Goal: Information Seeking & Learning: Learn about a topic

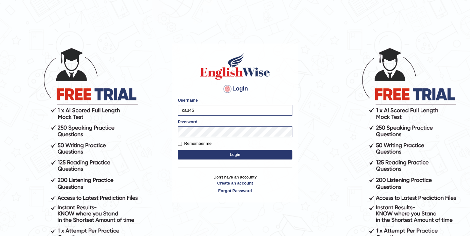
click at [219, 153] on button "Login" at bounding box center [235, 155] width 115 height 10
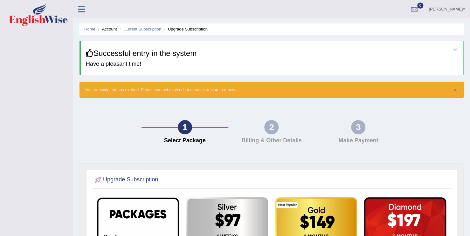
click at [90, 29] on link "Home" at bounding box center [89, 29] width 11 height 5
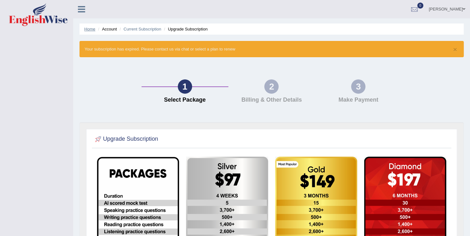
click at [89, 29] on link "Home" at bounding box center [89, 29] width 11 height 5
click at [176, 30] on li "Upgrade Subscription" at bounding box center [185, 29] width 45 height 6
click at [149, 28] on link "Current Subscription" at bounding box center [142, 29] width 38 height 5
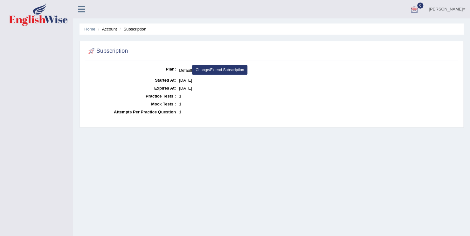
click at [463, 8] on span at bounding box center [464, 9] width 3 height 4
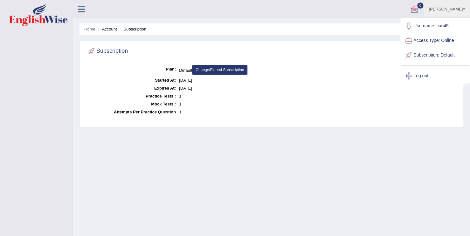
click at [424, 76] on link "Log out" at bounding box center [435, 76] width 69 height 15
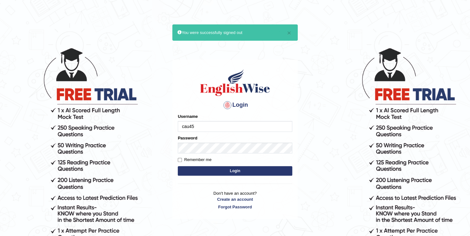
click at [196, 124] on input "cau45" at bounding box center [235, 126] width 115 height 11
type input "vane44"
click at [225, 170] on button "Login" at bounding box center [235, 171] width 115 height 10
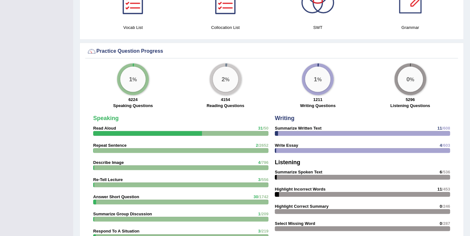
scroll to position [467, 0]
click at [229, 84] on div "2 %" at bounding box center [225, 78] width 25 height 25
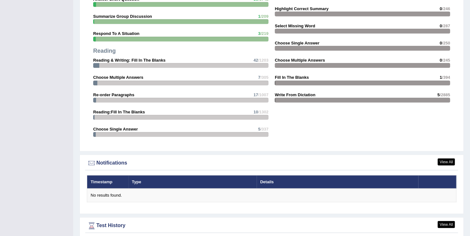
scroll to position [629, 0]
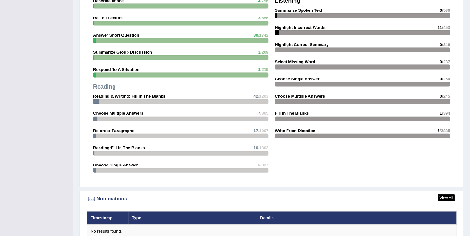
click at [214, 99] on div at bounding box center [180, 101] width 175 height 5
click at [154, 96] on strong "Reading & Writing: Fill In The Blanks" at bounding box center [129, 96] width 72 height 5
click at [102, 97] on div "Speaking Read Aloud 31 /50 Repeat Sentence 2 /2652 Describe Image 4 /796 Re-Tel…" at bounding box center [181, 65] width 182 height 229
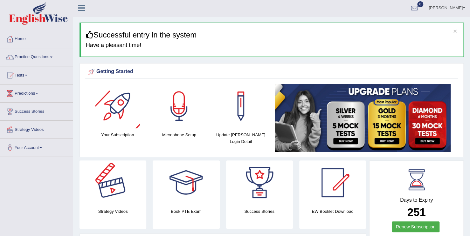
scroll to position [0, 0]
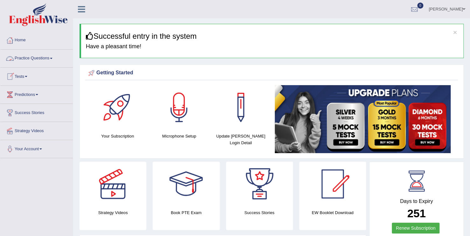
click at [54, 57] on link "Practice Questions" at bounding box center [36, 58] width 73 height 16
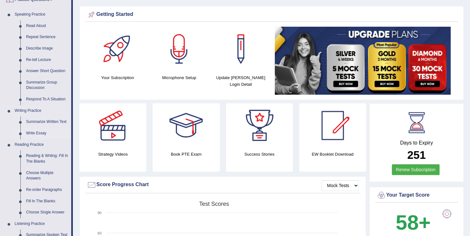
scroll to position [76, 0]
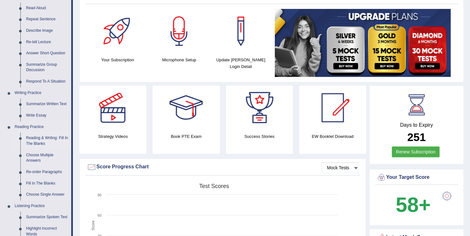
click at [47, 140] on link "Reading & Writing: Fill In The Blanks" at bounding box center [47, 141] width 48 height 17
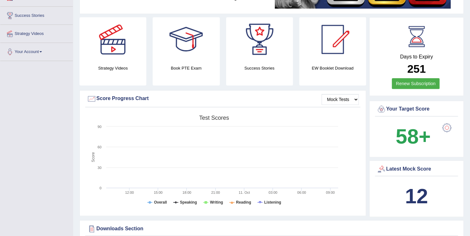
scroll to position [184, 0]
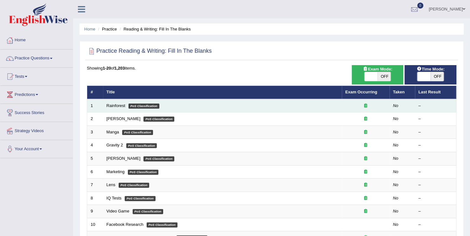
click at [172, 107] on td "Rainforest PoS Classification" at bounding box center [222, 105] width 239 height 13
click at [156, 106] on em "PoS Classification" at bounding box center [144, 106] width 31 height 5
click at [118, 107] on link "Rainforest" at bounding box center [116, 105] width 19 height 5
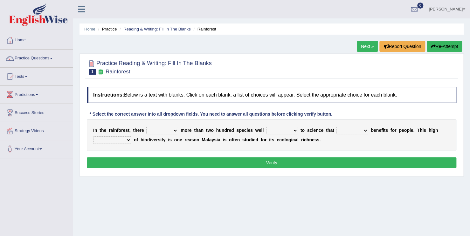
click at [174, 131] on select "have can be has is" at bounding box center [162, 131] width 32 height 8
select select "is"
click at [146, 127] on select "have can be has is" at bounding box center [162, 131] width 32 height 8
click at [288, 130] on select "knowing known knew know" at bounding box center [282, 131] width 32 height 8
click at [266, 127] on select "knowing known knew know" at bounding box center [282, 131] width 32 height 8
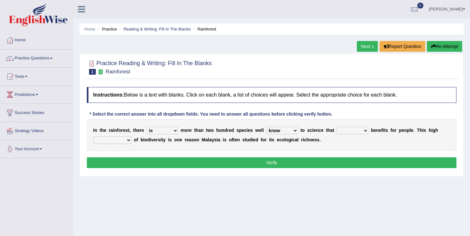
click at [285, 129] on select "knowing known knew know" at bounding box center [282, 131] width 32 height 8
select select "known"
click at [266, 127] on select "knowing known knew know" at bounding box center [282, 131] width 32 height 8
click at [356, 129] on select "contain contained containing contains" at bounding box center [353, 131] width 32 height 8
select select "contains"
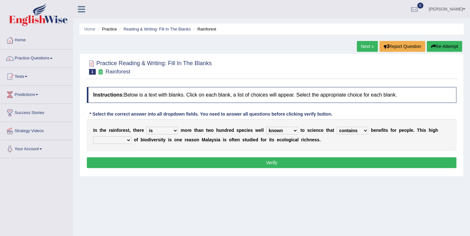
click at [337, 127] on select "contain contained containing contains" at bounding box center [353, 131] width 32 height 8
click at [127, 138] on select "condensation conjunction continuity complexity" at bounding box center [112, 140] width 38 height 8
click at [93, 136] on select "condensation conjunction continuity complexity" at bounding box center [112, 140] width 38 height 8
click at [127, 139] on select "condensation conjunction continuity complexity" at bounding box center [112, 140] width 38 height 8
click at [93, 136] on select "condensation conjunction continuity complexity" at bounding box center [112, 140] width 38 height 8
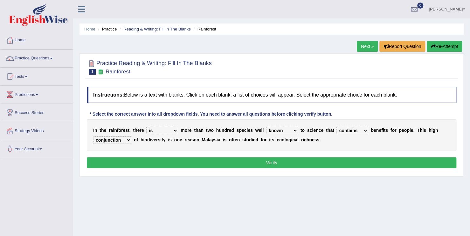
click at [124, 138] on select "condensation conjunction continuity complexity" at bounding box center [112, 140] width 38 height 8
select select "complexity"
click at [93, 136] on select "condensation conjunction continuity complexity" at bounding box center [112, 140] width 38 height 8
click at [258, 161] on button "Verify" at bounding box center [272, 162] width 370 height 11
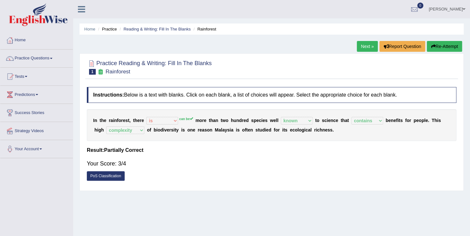
click at [366, 45] on link "Next »" at bounding box center [367, 46] width 21 height 11
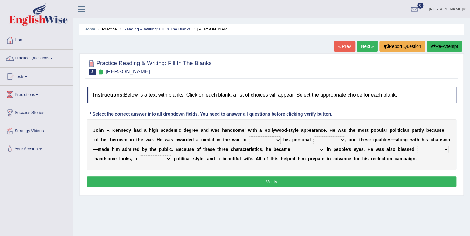
click at [254, 139] on select "prove show evidence upthrow" at bounding box center [265, 140] width 32 height 8
select select "show"
click at [249, 136] on select "prove show evidence upthrow" at bounding box center [265, 140] width 32 height 8
click at [255, 140] on select "prove show evidence upthrow" at bounding box center [265, 140] width 32 height 8
click at [317, 140] on select "passion courage charm liking" at bounding box center [329, 140] width 32 height 8
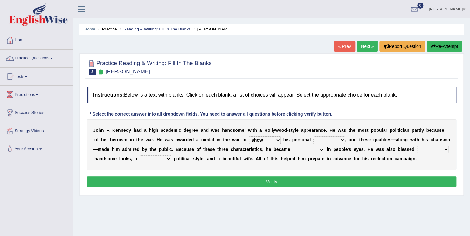
select select "courage"
click at [313, 136] on select "passion courage charm liking" at bounding box center [329, 140] width 32 height 8
click at [324, 150] on b at bounding box center [325, 149] width 3 height 5
click at [293, 150] on select "iconic ironic identical impotent" at bounding box center [309, 150] width 32 height 8
select select "iconic"
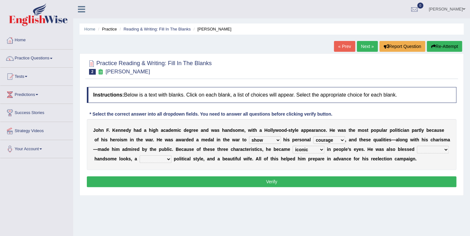
click at [293, 146] on select "iconic ironic identical impotent" at bounding box center [309, 150] width 32 height 8
click at [417, 150] on select "with in upon to" at bounding box center [433, 150] width 32 height 8
click at [417, 146] on select "with in upon to" at bounding box center [433, 150] width 32 height 8
click at [417, 149] on select "with in upon to" at bounding box center [433, 150] width 32 height 8
select select "with"
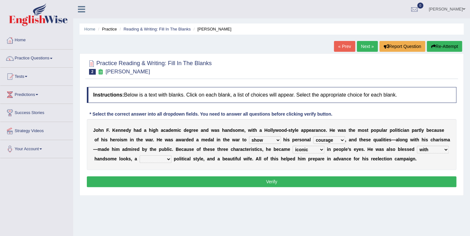
click at [417, 146] on select "with in upon to" at bounding box center [433, 150] width 32 height 8
click at [140, 158] on select "mending mends mended mend" at bounding box center [156, 160] width 32 height 8
select select "mended"
click at [140, 156] on select "mending mends mended mend" at bounding box center [156, 160] width 32 height 8
click at [254, 178] on button "Verify" at bounding box center [272, 182] width 370 height 11
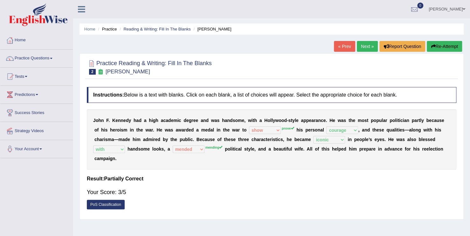
click at [366, 51] on link "Next »" at bounding box center [367, 46] width 21 height 11
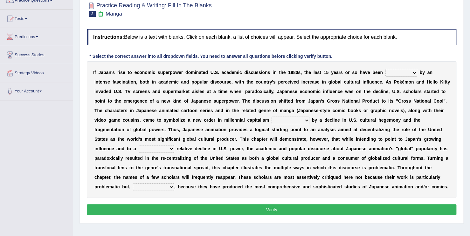
scroll to position [56, 0]
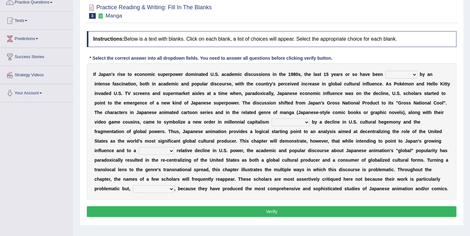
click at [396, 75] on select "marked dedicated made inspired" at bounding box center [402, 75] width 32 height 8
select select "marked"
click at [386, 71] on select "marked dedicated made inspired" at bounding box center [402, 75] width 32 height 8
click at [272, 122] on select "pocessed characterized opposed tangled" at bounding box center [291, 123] width 38 height 8
select select "pocessed"
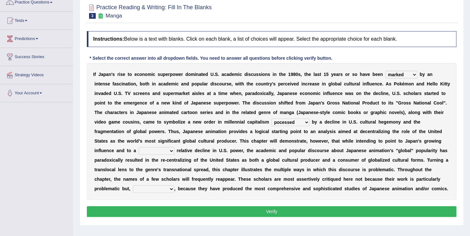
click at [272, 119] on select "pocessed characterized opposed tangled" at bounding box center [291, 123] width 38 height 8
click at [174, 147] on select "concomitant discrete proportional legitimate" at bounding box center [157, 151] width 36 height 8
select select "legitimate"
click at [174, 147] on select "concomitant discrete proportional legitimate" at bounding box center [157, 151] width 36 height 8
click at [174, 185] on select "however on the contrary in addition on the whole" at bounding box center [153, 189] width 41 height 8
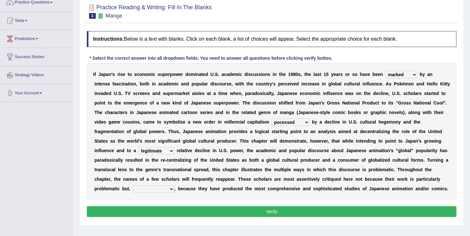
select select "however"
click at [174, 185] on select "however on the contrary in addition on the whole" at bounding box center [153, 189] width 41 height 8
click at [277, 213] on button "Verify" at bounding box center [272, 211] width 370 height 11
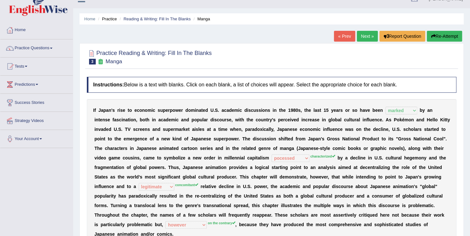
scroll to position [0, 0]
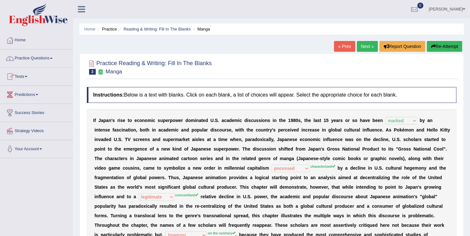
click at [54, 59] on link "Practice Questions" at bounding box center [36, 58] width 73 height 16
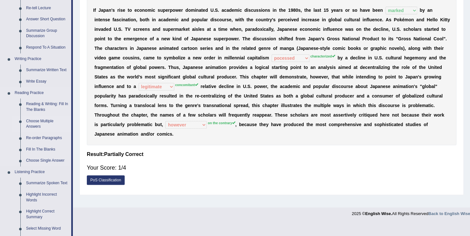
scroll to position [117, 0]
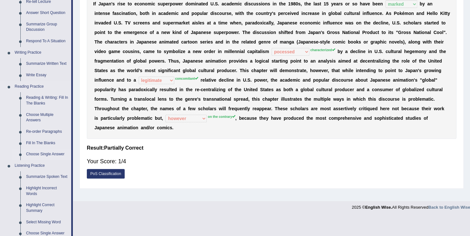
click at [45, 154] on link "Choose Single Answer" at bounding box center [47, 154] width 48 height 11
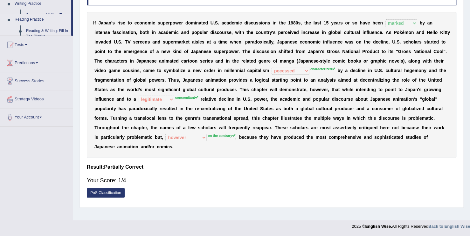
scroll to position [98, 0]
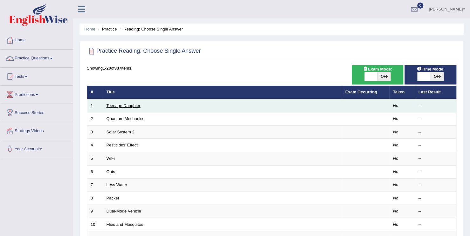
click at [116, 106] on link "Teenage Daughter" at bounding box center [124, 105] width 34 height 5
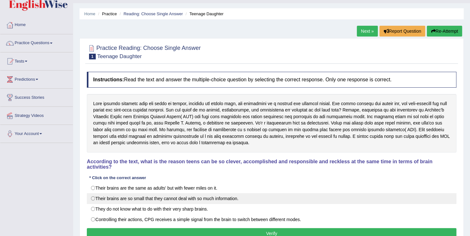
scroll to position [15, 0]
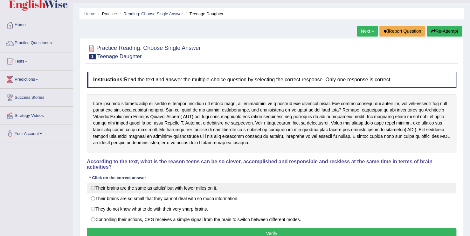
click at [132, 183] on label "Their brains are the same as adults' but with fewer miles on it." at bounding box center [272, 188] width 370 height 11
radio input "true"
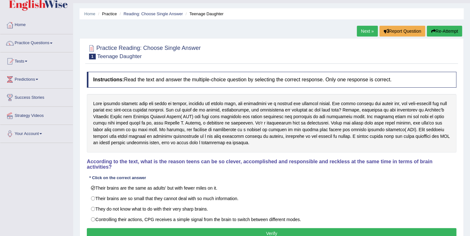
click at [169, 228] on button "Verify" at bounding box center [272, 233] width 370 height 11
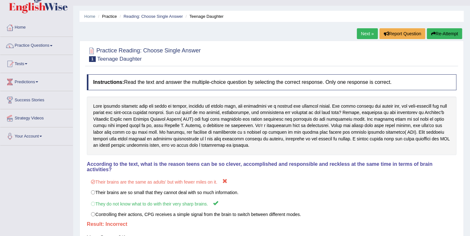
scroll to position [12, 0]
